Goal: Navigation & Orientation: Find specific page/section

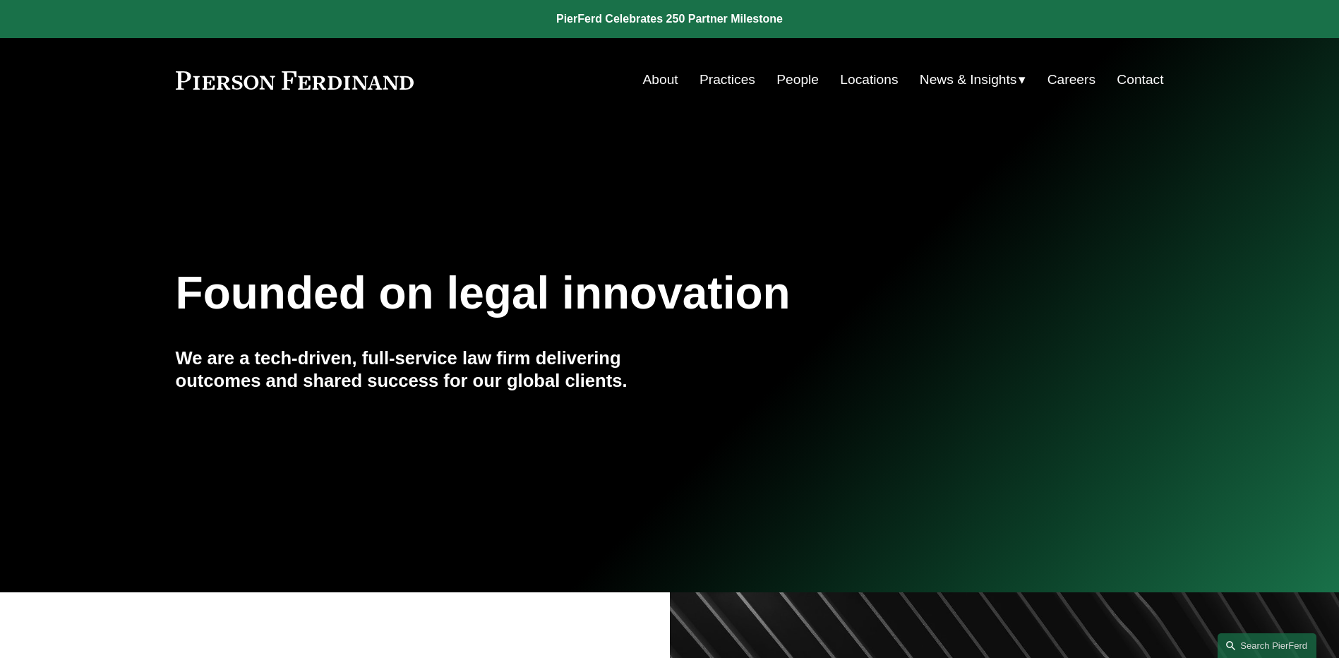
click at [800, 83] on link "People" at bounding box center [798, 79] width 42 height 27
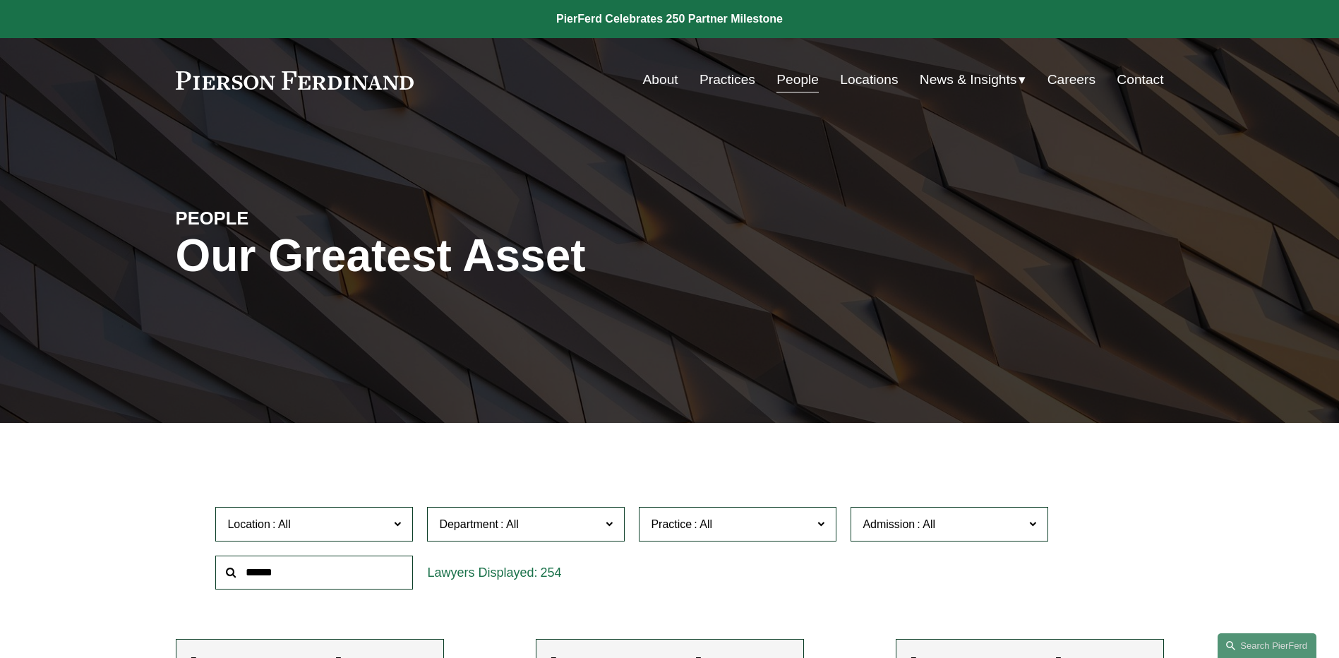
click at [0, 0] on span "News" at bounding box center [0, 0] width 0 height 0
